Goal: Find specific page/section: Find specific page/section

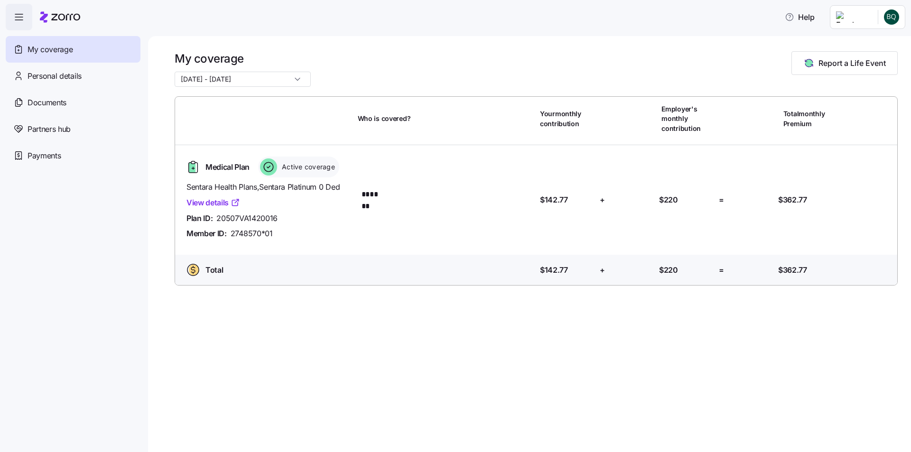
click at [211, 199] on link "View details" at bounding box center [213, 203] width 54 height 12
